Goal: Find specific page/section: Find specific page/section

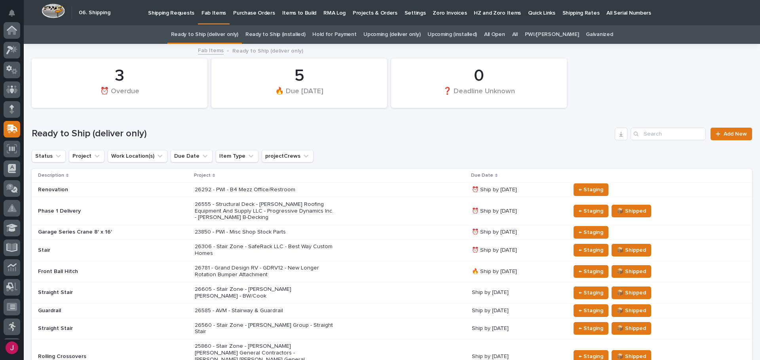
scroll to position [98, 0]
click at [649, 140] on input "Search" at bounding box center [667, 134] width 75 height 13
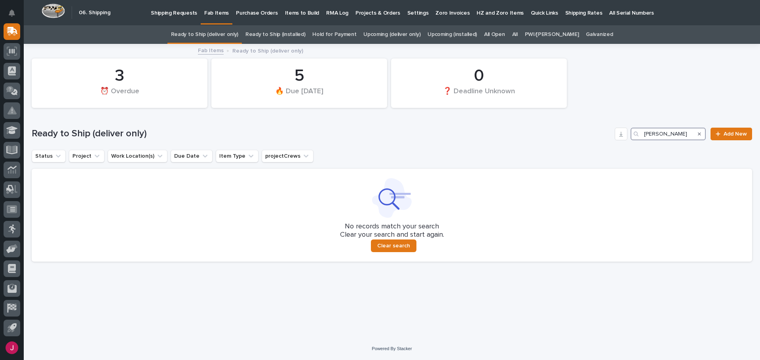
type input "[PERSON_NAME]"
click at [521, 31] on div "All" at bounding box center [514, 34] width 13 height 19
click at [518, 32] on link "All" at bounding box center [515, 34] width 6 height 19
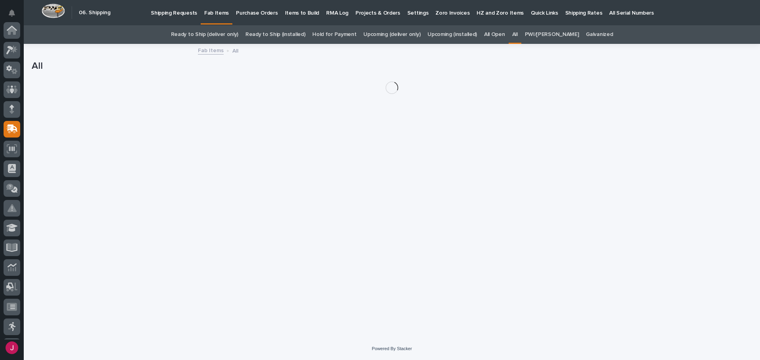
scroll to position [98, 0]
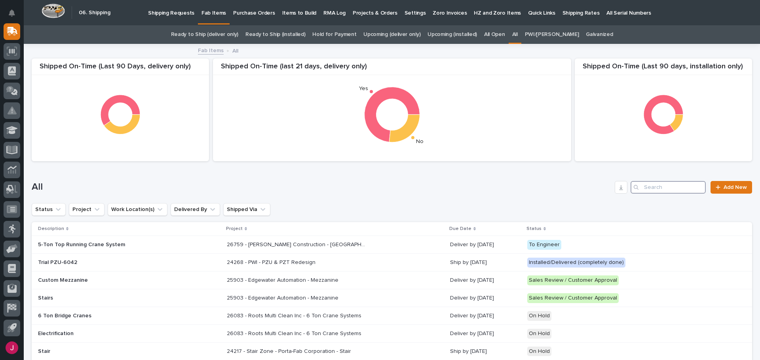
click at [663, 183] on input "Search" at bounding box center [667, 187] width 75 height 13
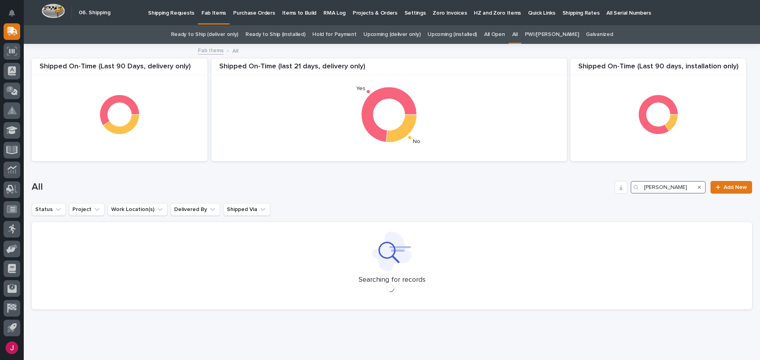
type input "[PERSON_NAME]"
click at [356, 187] on h1 "All" at bounding box center [322, 187] width 580 height 11
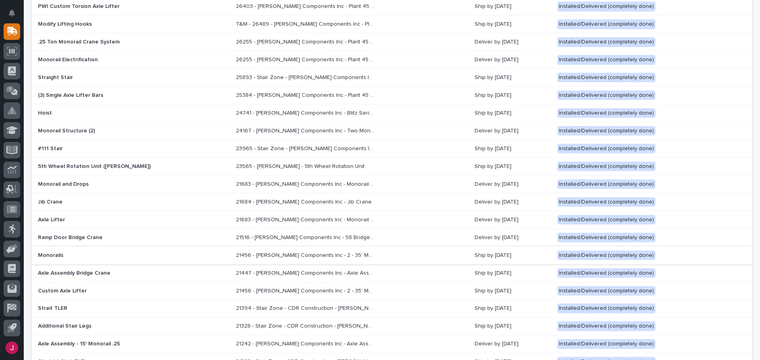
scroll to position [76, 0]
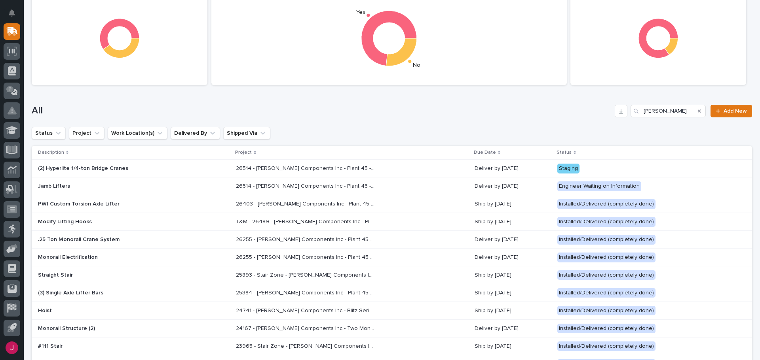
click at [107, 173] on div "(2) Hyperlite 1/4-ton Bridge Cranes" at bounding box center [134, 168] width 192 height 13
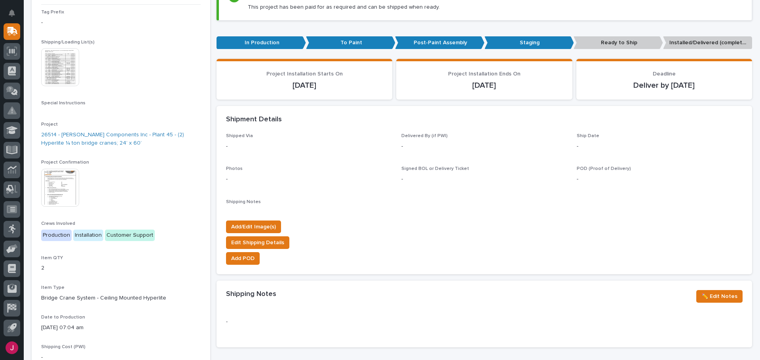
scroll to position [119, 0]
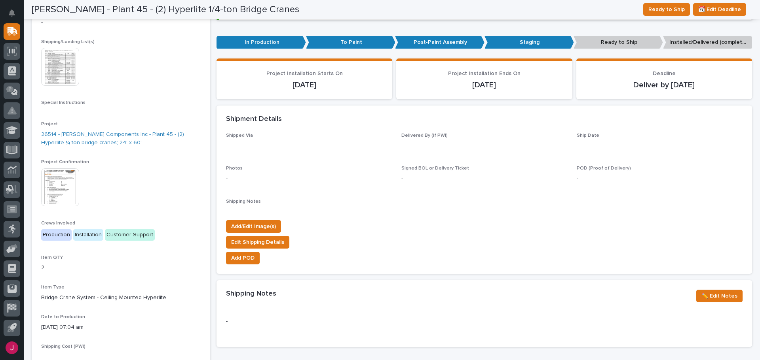
click at [71, 73] on img at bounding box center [60, 67] width 38 height 38
